Goal: Task Accomplishment & Management: Manage account settings

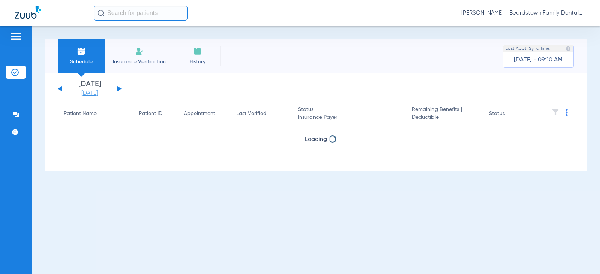
click at [81, 93] on link "[DATE]" at bounding box center [89, 93] width 45 height 7
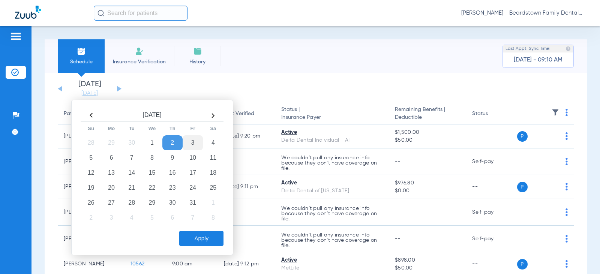
click at [193, 142] on td "3" at bounding box center [193, 142] width 20 height 15
click at [201, 242] on button "Apply" at bounding box center [201, 238] width 44 height 15
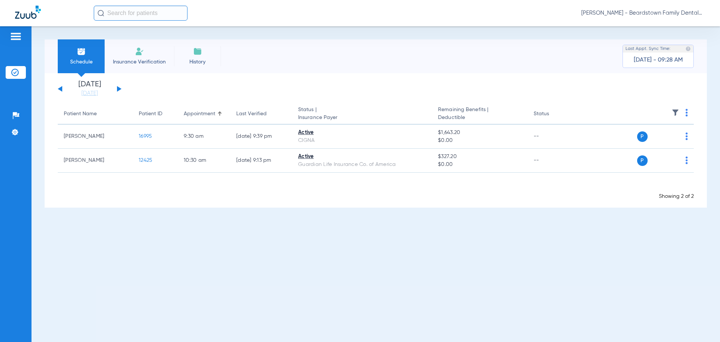
click at [117, 88] on div "[DATE] [DATE] [DATE] [DATE] [DATE] [DATE] [DATE] [DATE] [DATE] [DATE] [DATE] [D…" at bounding box center [90, 89] width 64 height 16
click at [99, 92] on link "[DATE]" at bounding box center [89, 93] width 45 height 7
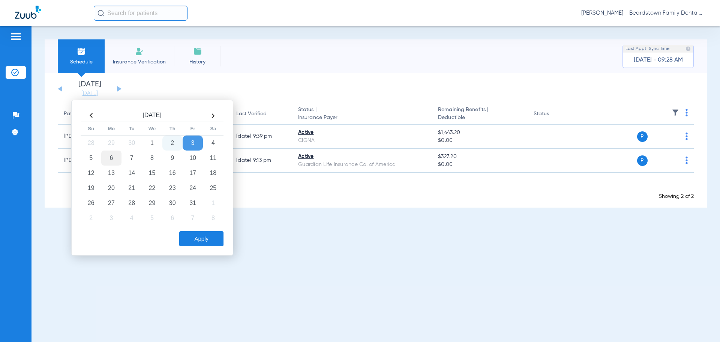
click at [109, 155] on td "6" at bounding box center [111, 157] width 20 height 15
click at [193, 236] on button "Apply" at bounding box center [201, 238] width 44 height 15
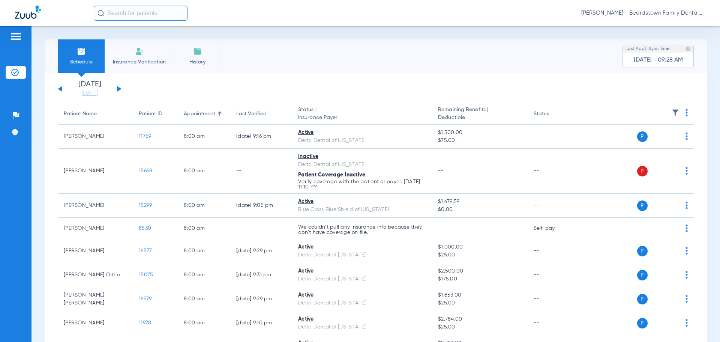
click at [599, 111] on img at bounding box center [674, 112] width 7 height 7
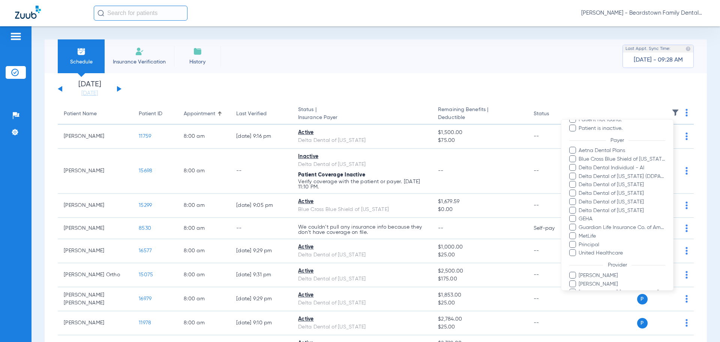
scroll to position [137, 0]
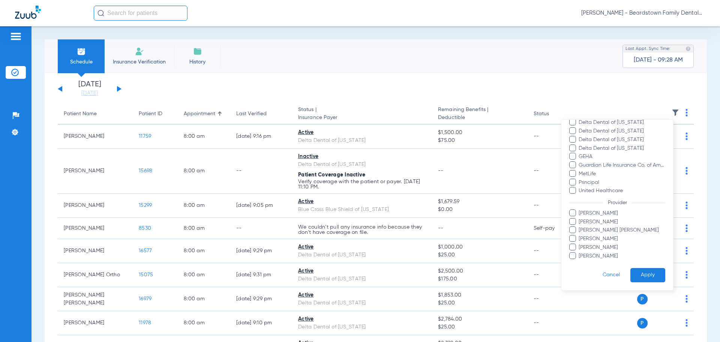
click at [599, 214] on span "[PERSON_NAME]" at bounding box center [621, 213] width 87 height 8
click at [580, 218] on input "[PERSON_NAME]" at bounding box center [580, 218] width 0 height 0
drag, startPoint x: 642, startPoint y: 268, endPoint x: 646, endPoint y: 273, distance: 5.9
click at [599, 273] on button "Apply" at bounding box center [647, 275] width 35 height 15
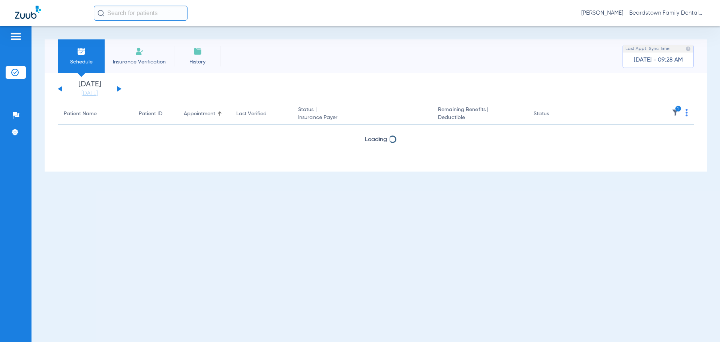
click at [599, 273] on div "Schedule Insurance Verification History Last Appt. Sync Time: [DATE] - 09:28 AM…" at bounding box center [375, 183] width 688 height 315
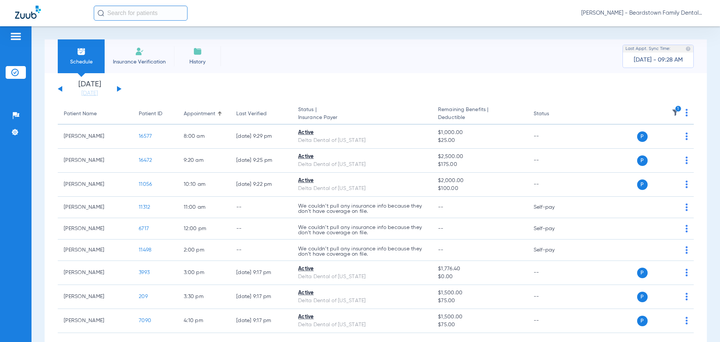
click at [599, 111] on img at bounding box center [674, 112] width 7 height 7
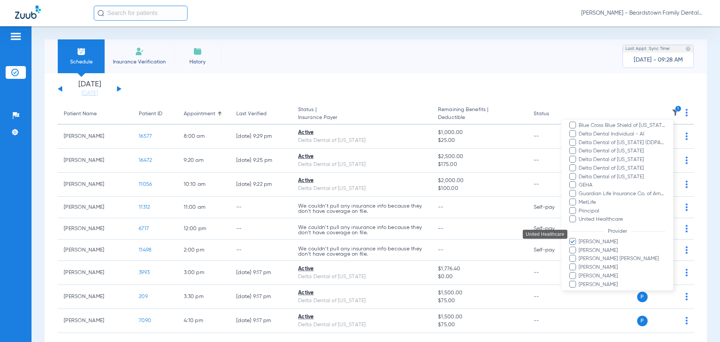
scroll to position [112, 0]
click at [593, 238] on span "[PERSON_NAME]" at bounding box center [621, 238] width 87 height 8
click at [580, 243] on input "[PERSON_NAME]" at bounding box center [580, 243] width 0 height 0
click at [599, 266] on span "[PERSON_NAME]" at bounding box center [621, 263] width 87 height 8
click at [580, 268] on input "[PERSON_NAME]" at bounding box center [580, 268] width 0 height 0
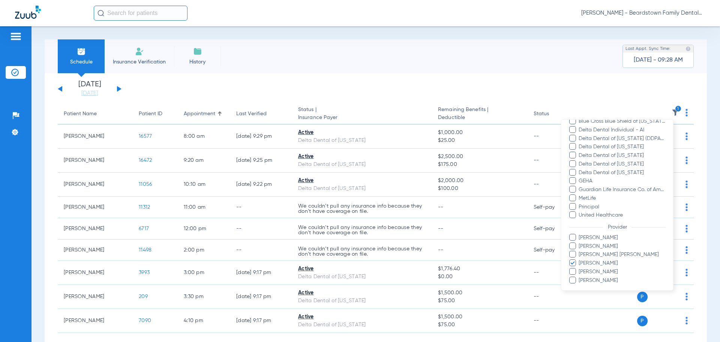
scroll to position [137, 0]
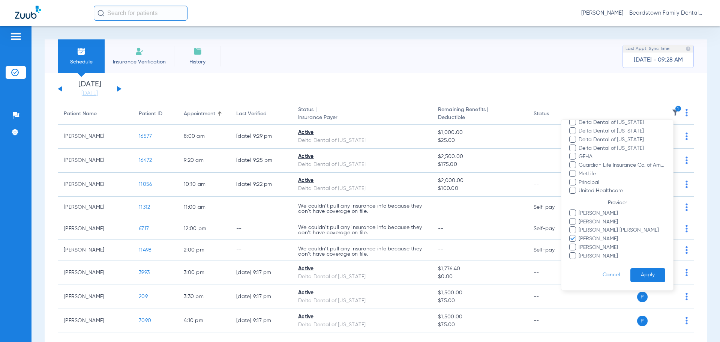
click at [599, 274] on button "Apply" at bounding box center [647, 275] width 35 height 15
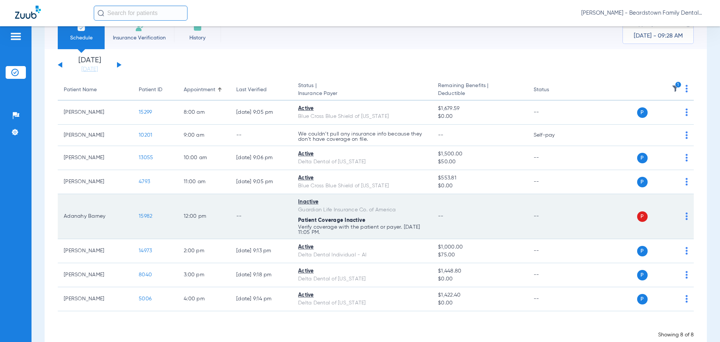
scroll to position [37, 0]
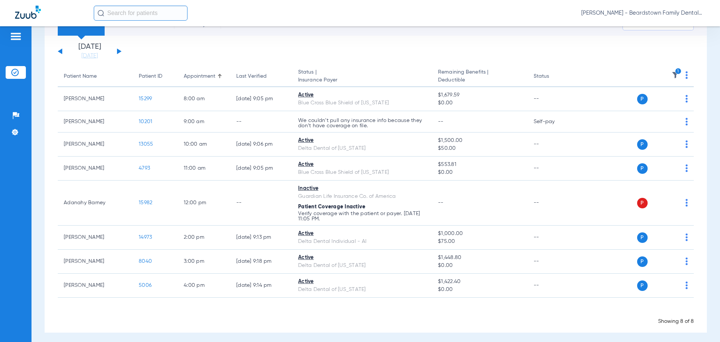
click at [599, 72] on icon "1" at bounding box center [678, 71] width 7 height 7
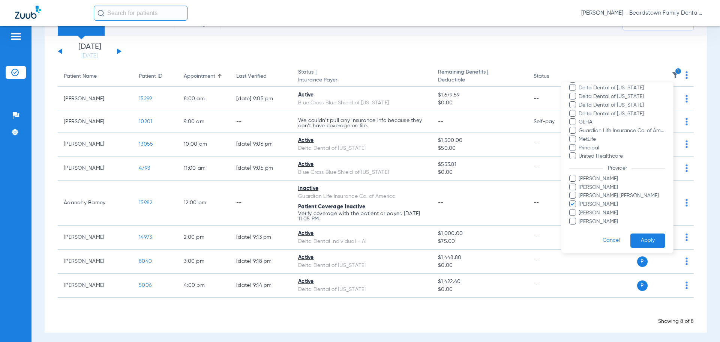
scroll to position [137, 0]
click at [594, 201] on span "[PERSON_NAME]" at bounding box center [621, 201] width 87 height 8
click at [580, 206] on input "[PERSON_NAME]" at bounding box center [580, 206] width 0 height 0
click at [591, 208] on span "[PERSON_NAME]" at bounding box center [621, 210] width 87 height 8
click at [580, 215] on input "[PERSON_NAME]" at bounding box center [580, 215] width 0 height 0
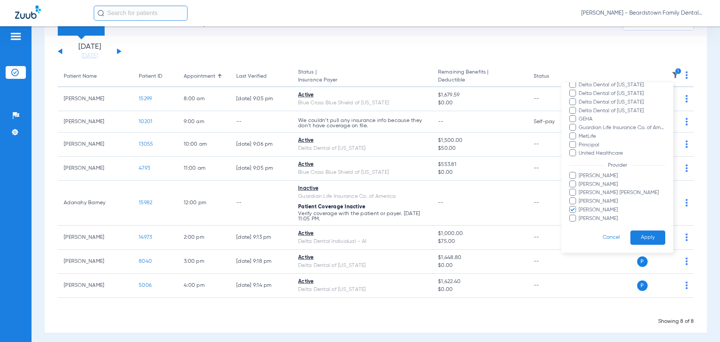
click at [599, 234] on button "Apply" at bounding box center [647, 237] width 35 height 15
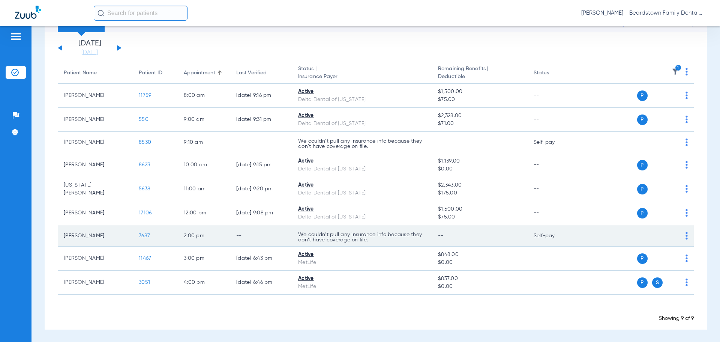
scroll to position [42, 0]
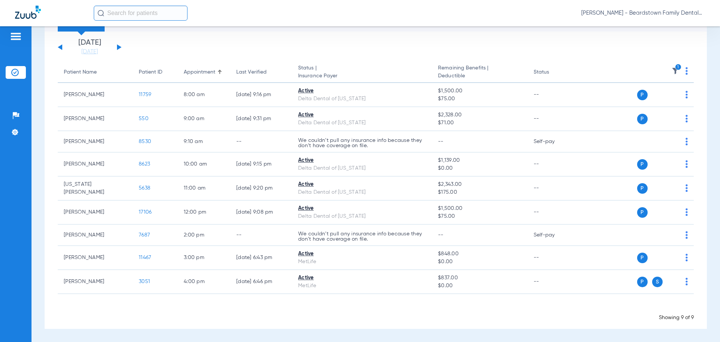
click at [599, 70] on icon "1" at bounding box center [678, 67] width 7 height 7
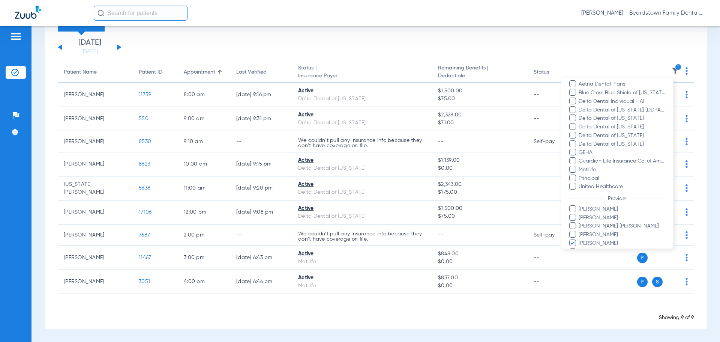
scroll to position [137, 0]
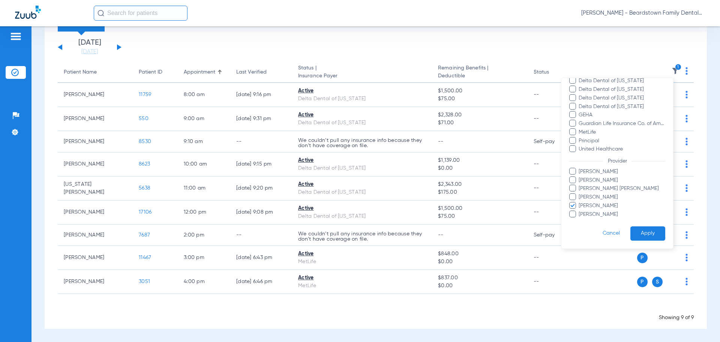
click at [589, 181] on span "[PERSON_NAME]" at bounding box center [621, 180] width 87 height 8
click at [580, 185] on input "[PERSON_NAME]" at bounding box center [580, 185] width 0 height 0
click at [589, 204] on span "[PERSON_NAME]" at bounding box center [621, 206] width 87 height 8
click at [580, 211] on input "[PERSON_NAME]" at bounding box center [580, 211] width 0 height 0
click at [599, 229] on button "Apply" at bounding box center [647, 233] width 35 height 15
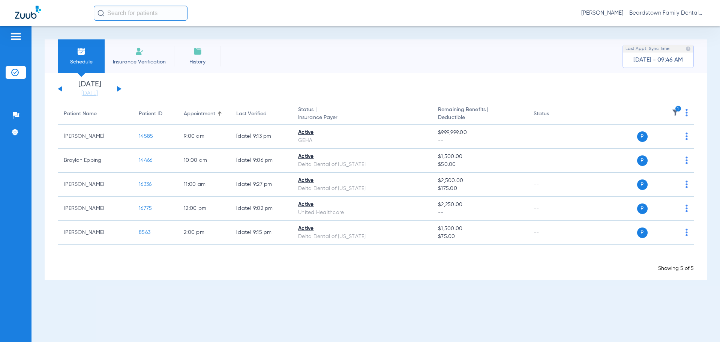
click at [599, 111] on icon "1" at bounding box center [678, 108] width 7 height 7
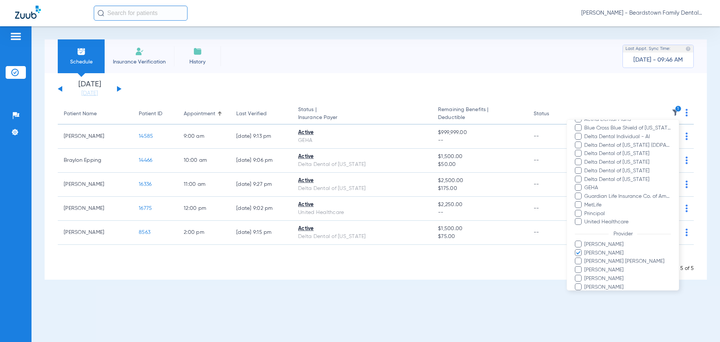
scroll to position [112, 0]
click at [598, 244] on span "[PERSON_NAME]" at bounding box center [627, 246] width 87 height 8
click at [585, 251] on input "[PERSON_NAME]" at bounding box center [585, 251] width 0 height 0
click at [598, 239] on span "[PERSON_NAME]" at bounding box center [627, 238] width 87 height 8
click at [585, 243] on input "[PERSON_NAME]" at bounding box center [585, 243] width 0 height 0
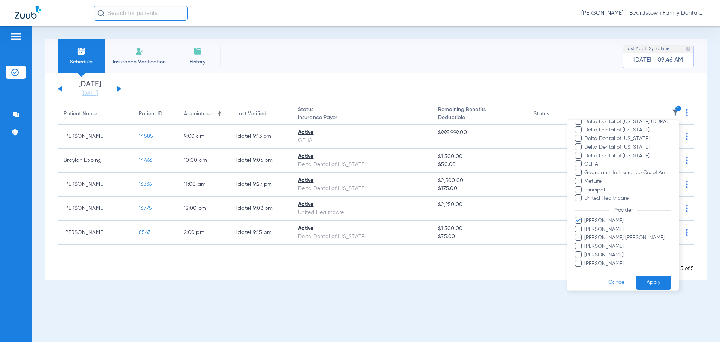
scroll to position [137, 0]
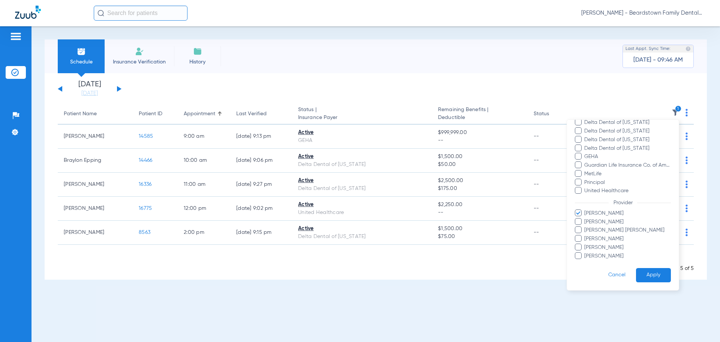
click at [599, 271] on button "Apply" at bounding box center [653, 275] width 35 height 15
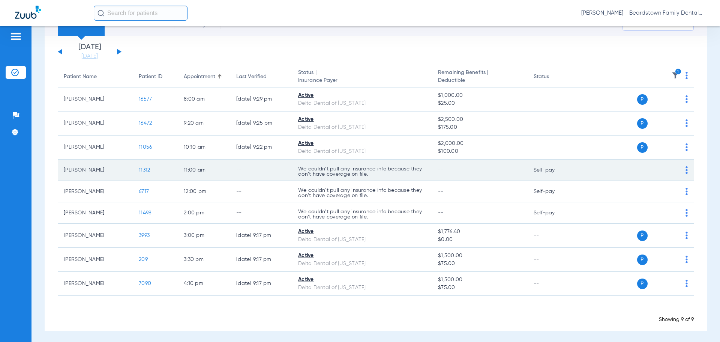
scroll to position [39, 0]
